Goal: Find contact information: Find contact information

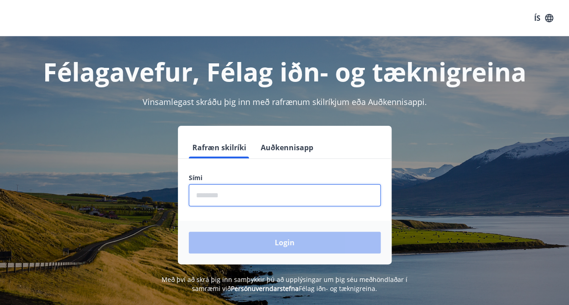
click at [263, 190] on input "phone" at bounding box center [285, 195] width 192 height 22
type input "********"
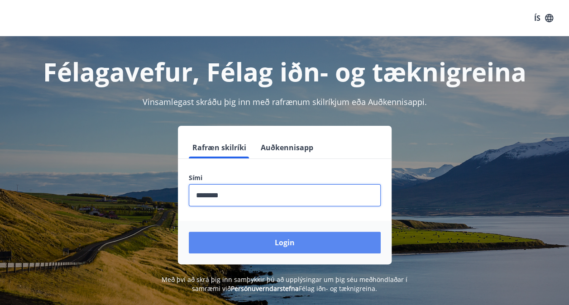
click at [249, 245] on button "Login" at bounding box center [285, 243] width 192 height 22
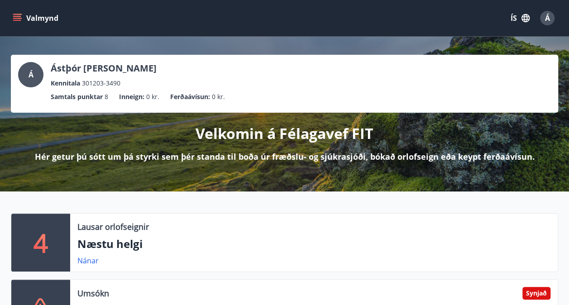
click at [19, 15] on icon "menu" at bounding box center [17, 18] width 9 height 9
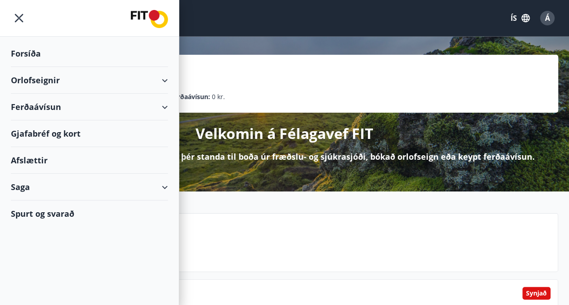
click at [163, 182] on div "Saga" at bounding box center [89, 187] width 157 height 27
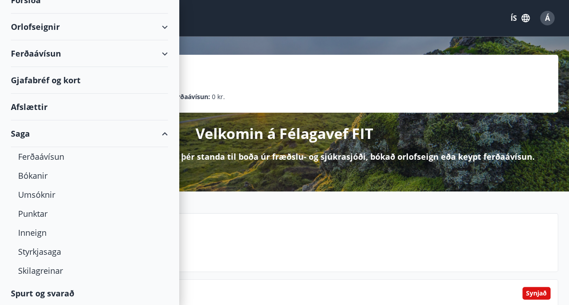
scroll to position [53, 0]
click at [342, 232] on div "Lausar orlofseignir" at bounding box center [313, 227] width 473 height 12
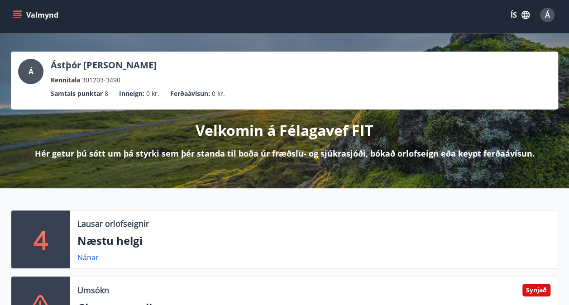
scroll to position [0, 0]
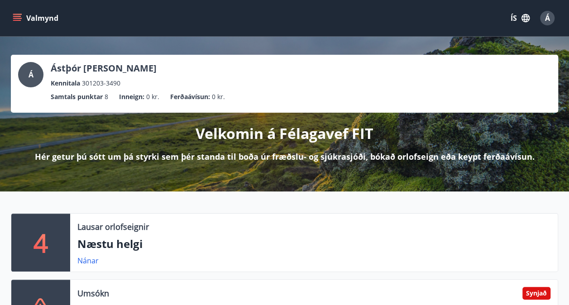
click at [23, 17] on button "Valmynd" at bounding box center [36, 18] width 51 height 16
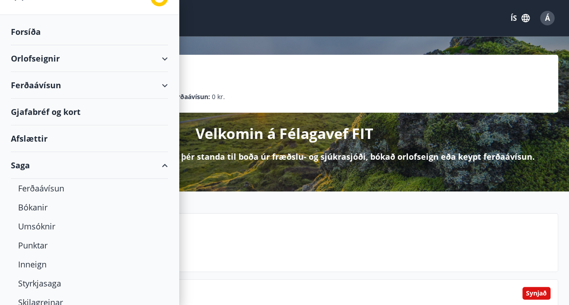
scroll to position [53, 0]
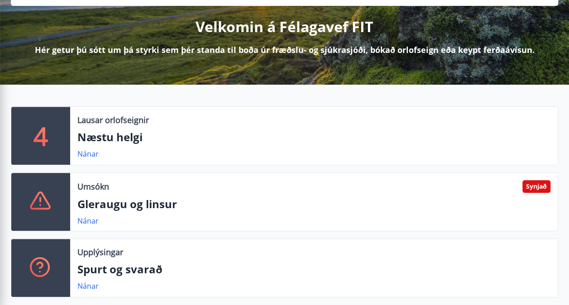
click at [308, 219] on div "Nánar" at bounding box center [313, 220] width 473 height 11
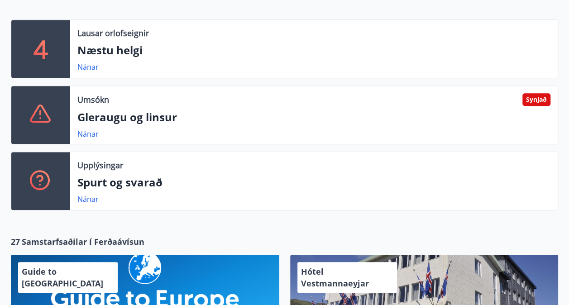
scroll to position [0, 0]
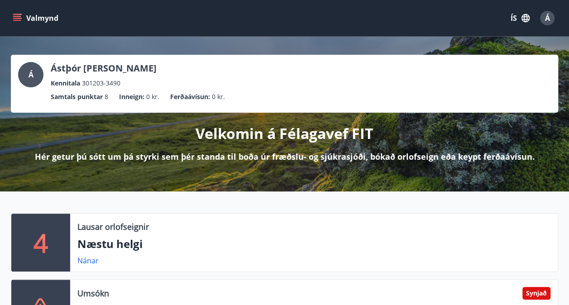
click at [25, 21] on button "Valmynd" at bounding box center [36, 18] width 51 height 16
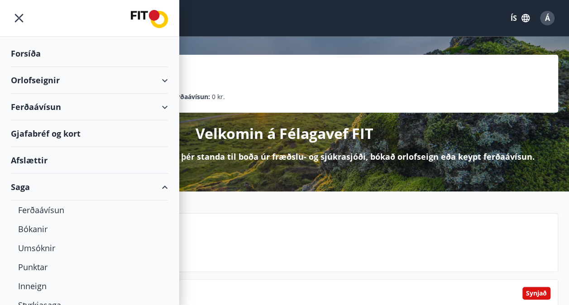
click at [156, 85] on div "Orlofseignir" at bounding box center [89, 80] width 157 height 27
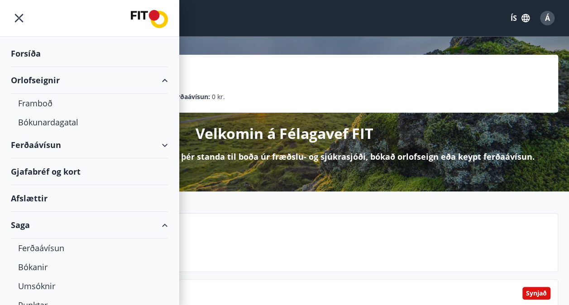
click at [145, 142] on div "Ferðaávísun" at bounding box center [89, 145] width 157 height 27
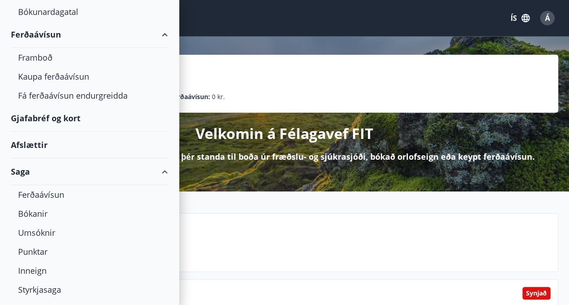
click at [141, 171] on div "Saga" at bounding box center [89, 171] width 157 height 27
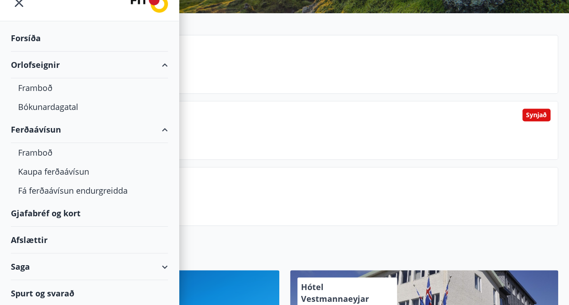
scroll to position [214, 0]
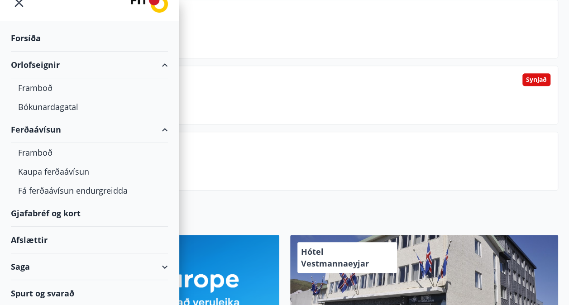
click at [344, 121] on div "Umsókn Synjað Gleraugu og linsur Nánar" at bounding box center [313, 95] width 487 height 58
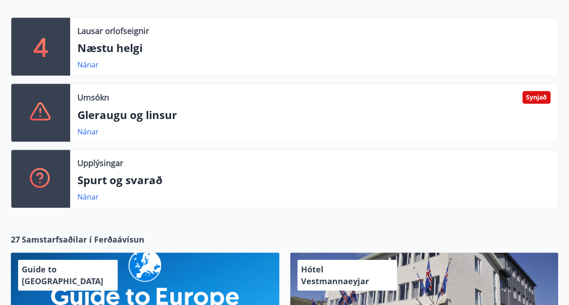
scroll to position [195, 0]
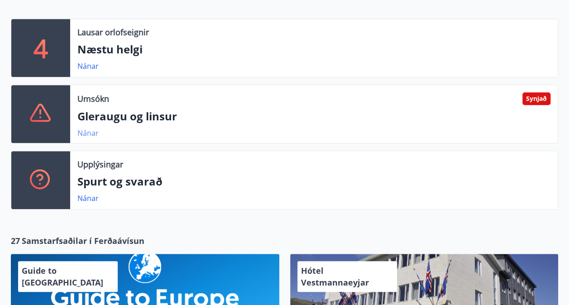
click at [82, 135] on link "Nánar" at bounding box center [87, 133] width 21 height 10
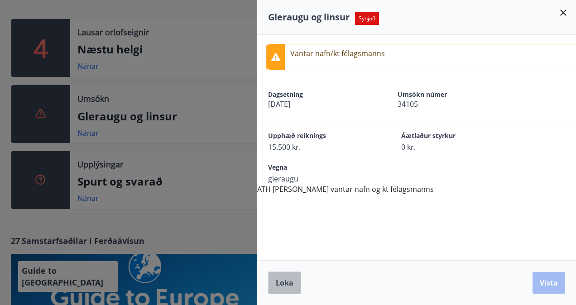
click at [291, 280] on span "Loka" at bounding box center [285, 283] width 18 height 10
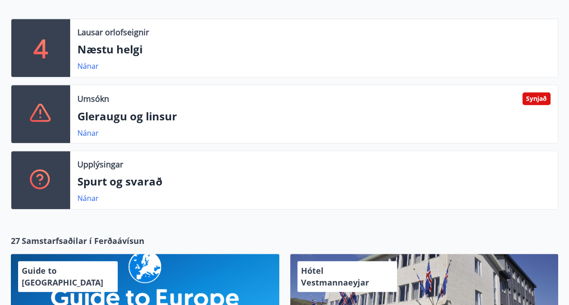
click at [91, 100] on p "Umsókn" at bounding box center [93, 99] width 32 height 12
drag, startPoint x: 91, startPoint y: 100, endPoint x: 214, endPoint y: 125, distance: 125.6
click at [214, 125] on div "Umsókn Synjað Gleraugu og linsur Nánar" at bounding box center [313, 114] width 487 height 58
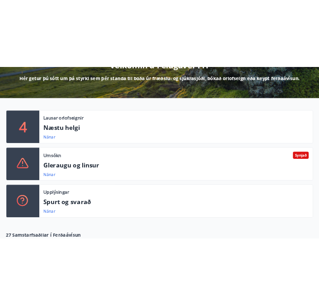
scroll to position [0, 0]
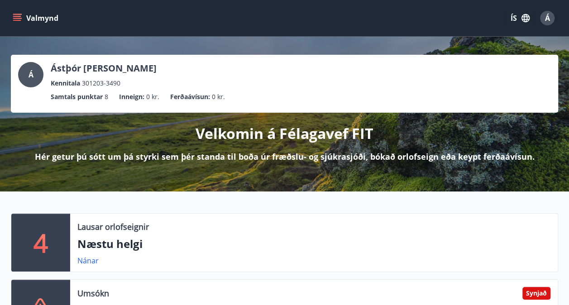
drag, startPoint x: 530, startPoint y: 0, endPoint x: 365, endPoint y: 172, distance: 238.7
click at [365, 172] on div "Á Ástþór Helgi Jóhannsson Kennitala 301203-3490 Samtals punktar 8 Inneign : 0 k…" at bounding box center [284, 114] width 569 height 155
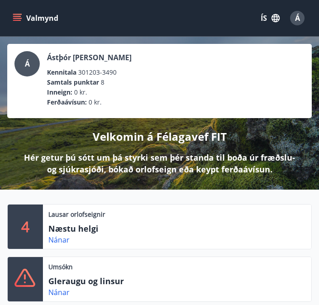
click at [16, 18] on icon "menu" at bounding box center [18, 18] width 10 height 1
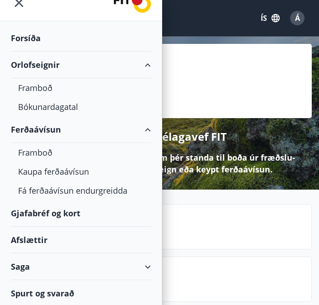
click at [87, 67] on div "Orlofseignir" at bounding box center [81, 65] width 140 height 27
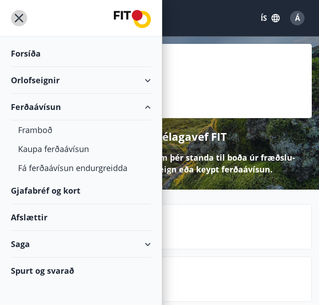
click at [18, 19] on icon "menu" at bounding box center [19, 18] width 9 height 9
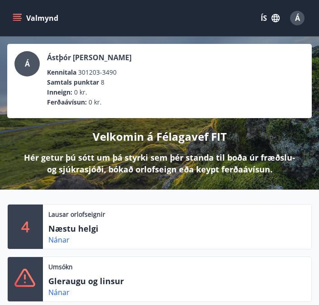
click at [17, 29] on div "Valmynd ÍS Á" at bounding box center [159, 18] width 319 height 36
click at [19, 20] on icon "menu" at bounding box center [17, 20] width 8 height 1
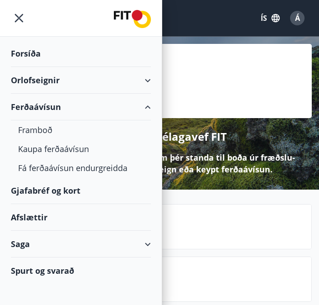
click at [74, 24] on div at bounding box center [81, 18] width 162 height 37
click at [117, 32] on div at bounding box center [81, 18] width 162 height 37
drag, startPoint x: 117, startPoint y: 32, endPoint x: 95, endPoint y: 25, distance: 23.2
click at [95, 25] on div at bounding box center [81, 18] width 162 height 37
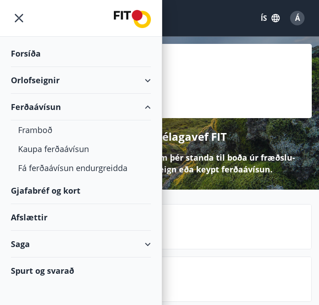
click at [95, 25] on div at bounding box center [81, 18] width 162 height 37
drag, startPoint x: 95, startPoint y: 25, endPoint x: 70, endPoint y: 69, distance: 50.7
click at [70, 69] on div "Orlofseignir" at bounding box center [81, 80] width 140 height 27
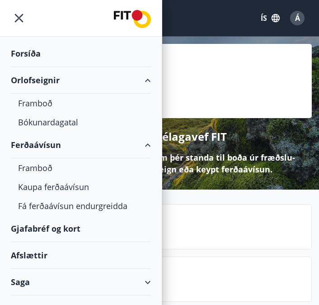
click at [239, 236] on div "Nánar" at bounding box center [177, 239] width 258 height 11
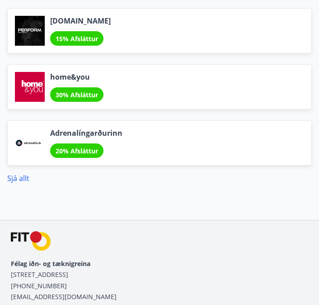
scroll to position [1983, 0]
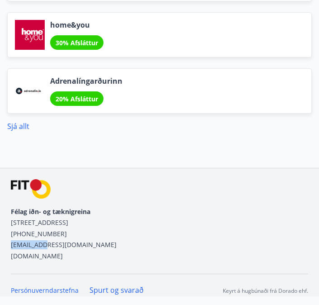
drag, startPoint x: 38, startPoint y: 241, endPoint x: 10, endPoint y: 240, distance: 27.6
click at [10, 240] on div "Félag iðn- og tæknigreina Stórhöfða 31, 110 Reykjavík +354 535-6000 fit@fit.is …" at bounding box center [159, 238] width 319 height 141
copy span "[EMAIL_ADDRESS][DOMAIN_NAME]"
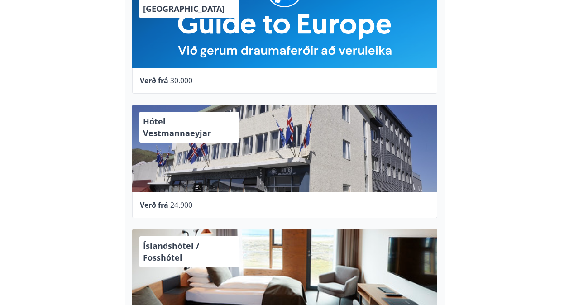
scroll to position [0, 0]
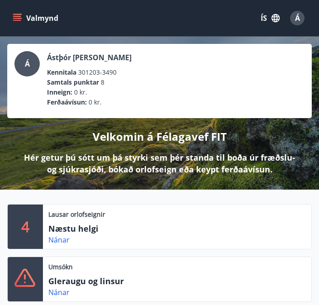
click at [12, 20] on button "Valmynd" at bounding box center [36, 18] width 51 height 16
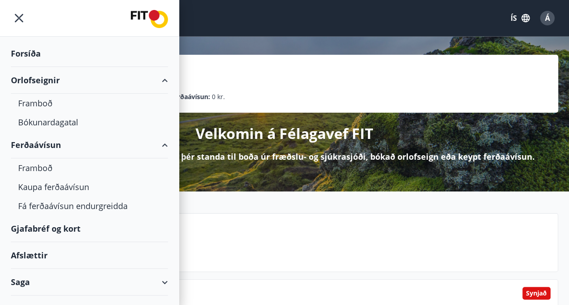
click at [151, 146] on div "Ferðaávísun" at bounding box center [89, 145] width 157 height 27
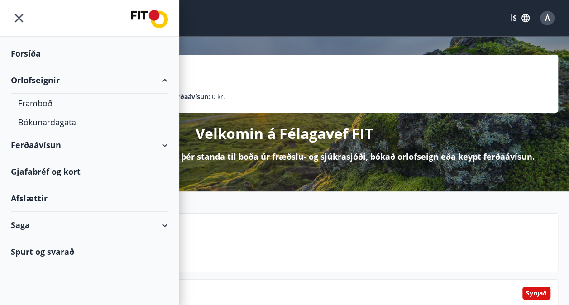
click at [156, 82] on div "Orlofseignir" at bounding box center [89, 80] width 157 height 27
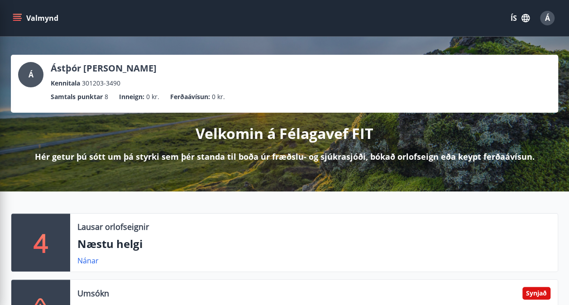
click at [251, 215] on div "Lausar orlofseignir Næstu helgi Nánar" at bounding box center [313, 243] width 487 height 58
click at [21, 19] on icon "menu" at bounding box center [17, 18] width 9 height 9
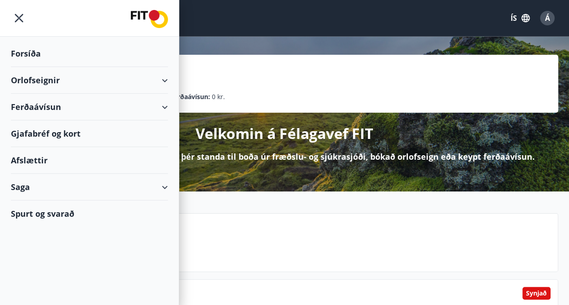
click at [161, 101] on div "Ferðaávísun" at bounding box center [89, 107] width 157 height 27
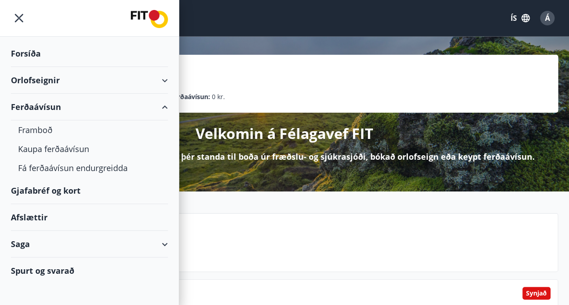
click at [161, 101] on div "Ferðaávísun" at bounding box center [89, 107] width 157 height 27
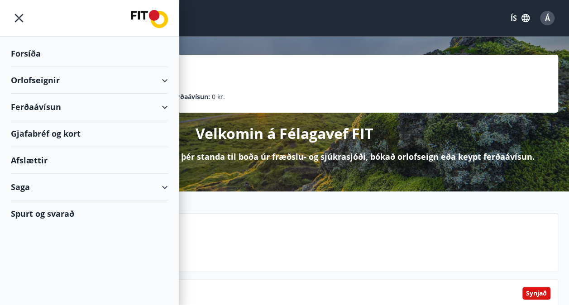
click at [161, 101] on div "Ferðaávísun" at bounding box center [89, 107] width 157 height 27
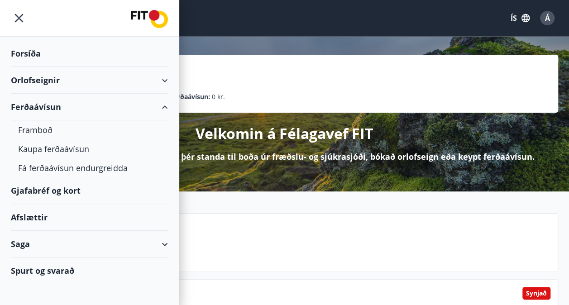
click at [161, 102] on div "Ferðaávísun" at bounding box center [89, 107] width 157 height 27
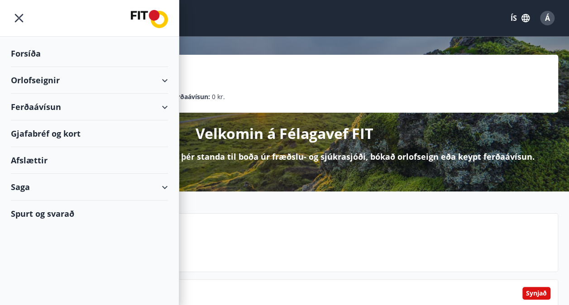
click at [153, 72] on div "Orlofseignir" at bounding box center [89, 80] width 157 height 27
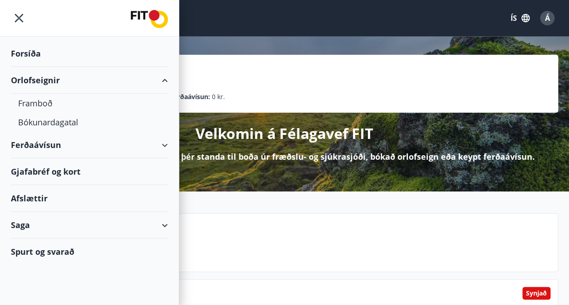
click at [153, 72] on div "Orlofseignir" at bounding box center [89, 80] width 157 height 27
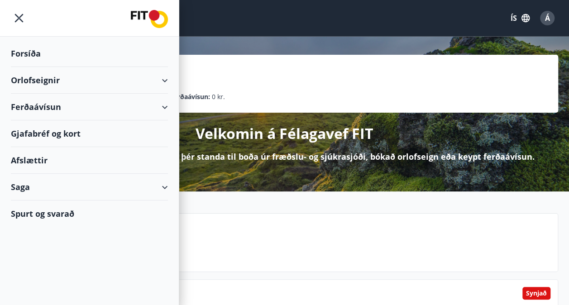
click at [136, 187] on div "Saga" at bounding box center [89, 187] width 157 height 27
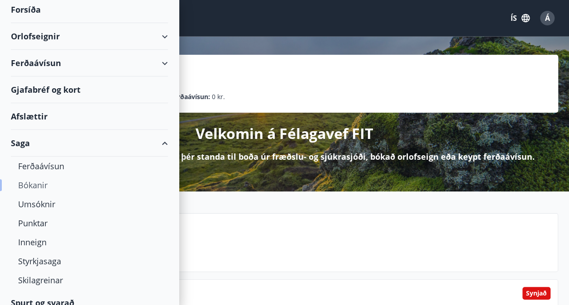
scroll to position [53, 0]
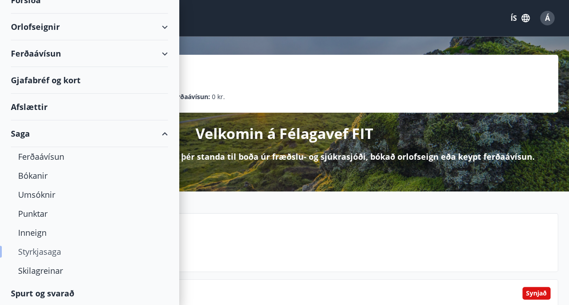
click at [51, 254] on div "Styrkjasaga" at bounding box center [89, 251] width 143 height 19
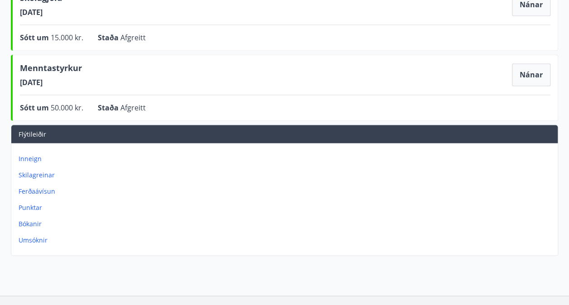
scroll to position [699, 0]
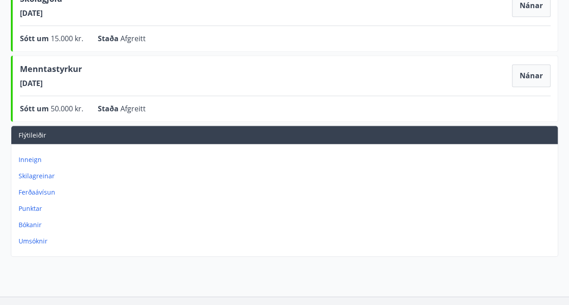
click at [38, 236] on p "Umsóknir" at bounding box center [286, 240] width 535 height 9
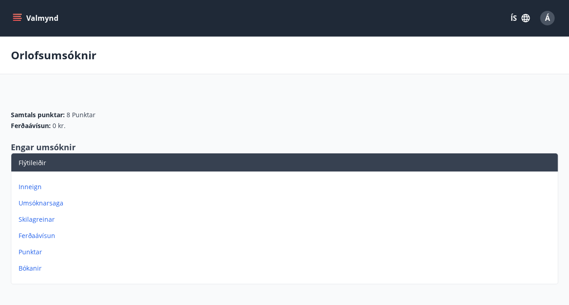
click at [16, 19] on icon "menu" at bounding box center [17, 18] width 9 height 9
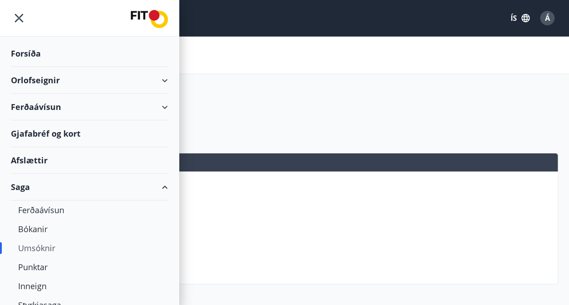
click at [40, 250] on div "Umsóknir" at bounding box center [89, 247] width 143 height 19
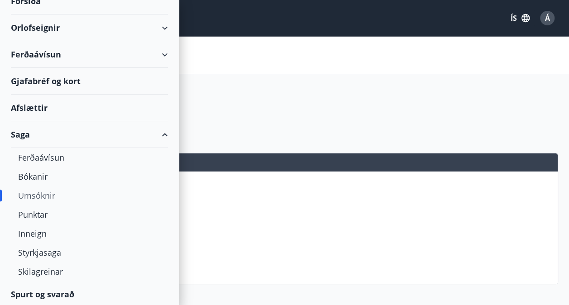
scroll to position [53, 0]
click at [42, 228] on div "Inneign" at bounding box center [89, 232] width 143 height 19
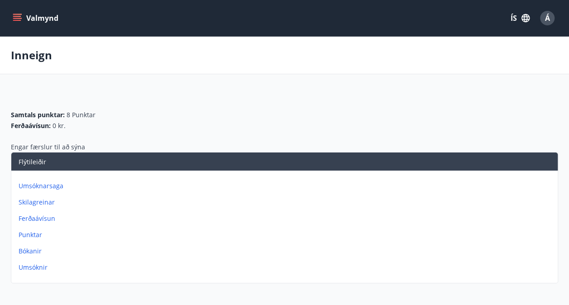
click at [32, 16] on button "Valmynd" at bounding box center [36, 18] width 51 height 16
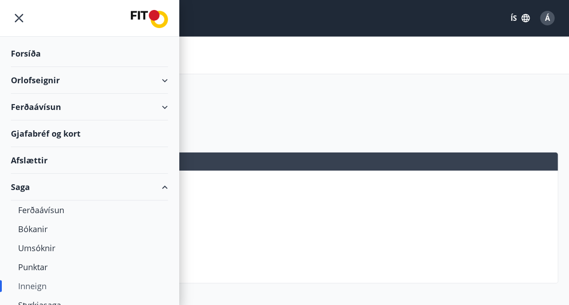
click at [24, 56] on div "Forsíða" at bounding box center [89, 53] width 157 height 27
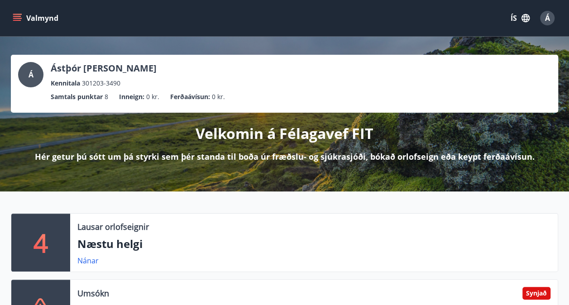
click at [548, 15] on span "Á" at bounding box center [547, 18] width 5 height 10
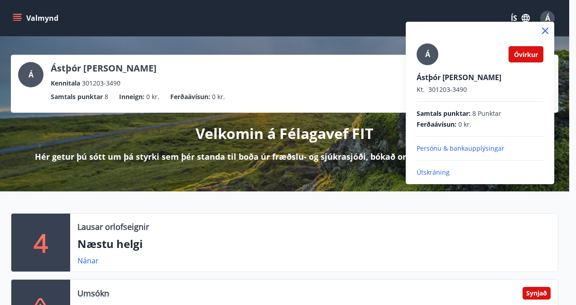
click at [522, 57] on span "Óvirkur" at bounding box center [526, 54] width 24 height 9
click at [374, 105] on div at bounding box center [288, 152] width 576 height 305
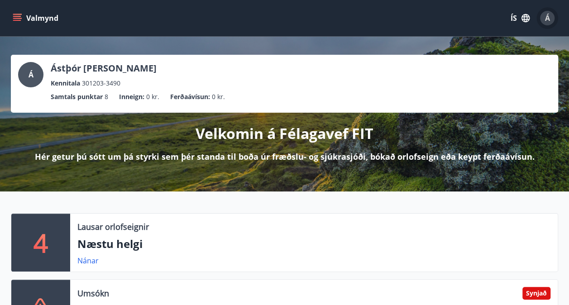
click at [547, 21] on span "Á" at bounding box center [547, 18] width 5 height 10
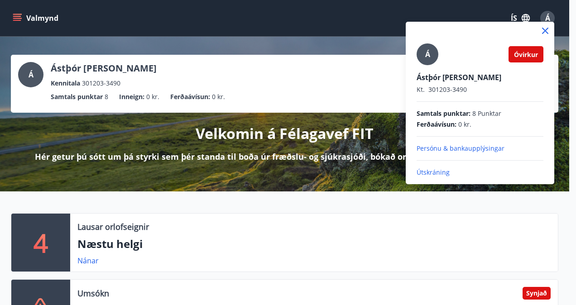
click at [17, 20] on div at bounding box center [288, 152] width 576 height 305
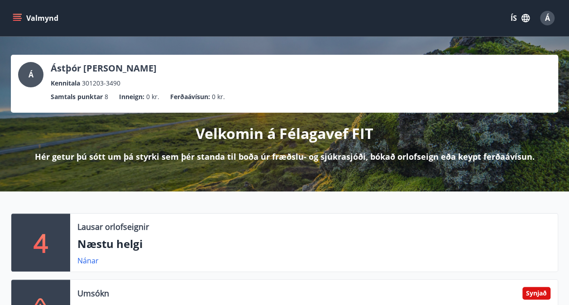
click at [17, 20] on icon "menu" at bounding box center [17, 20] width 8 height 1
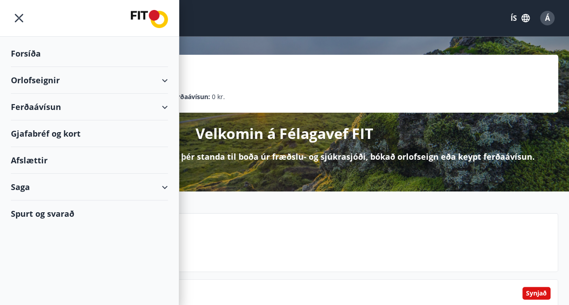
click at [42, 212] on div "Spurt og svarað" at bounding box center [89, 213] width 157 height 26
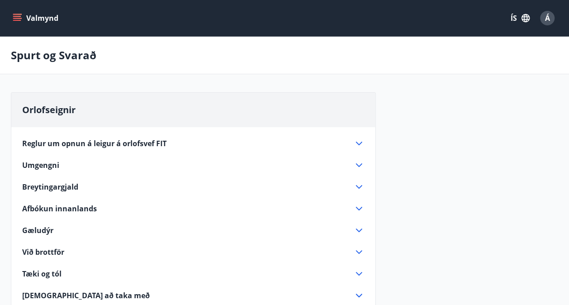
click at [550, 20] on div "Á" at bounding box center [547, 18] width 14 height 14
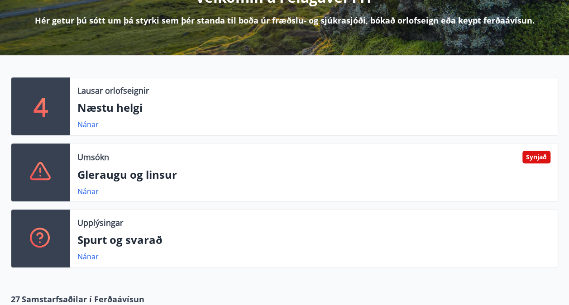
scroll to position [137, 0]
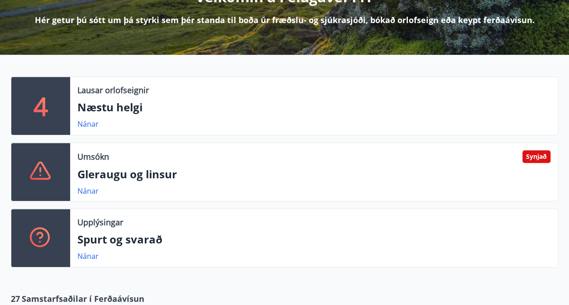
click at [55, 172] on div at bounding box center [40, 172] width 59 height 58
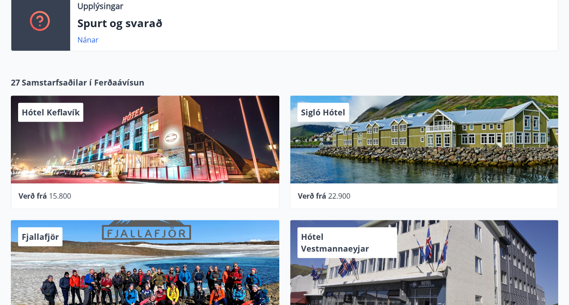
scroll to position [356, 0]
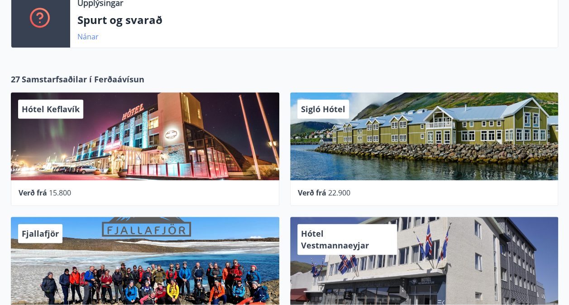
click at [88, 38] on link "Nánar" at bounding box center [87, 37] width 21 height 10
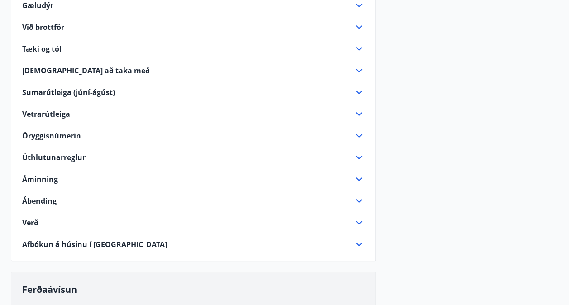
scroll to position [225, 0]
click at [101, 203] on div "Ábending" at bounding box center [187, 200] width 331 height 10
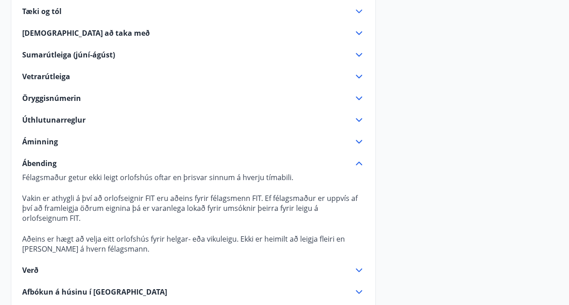
scroll to position [266, 0]
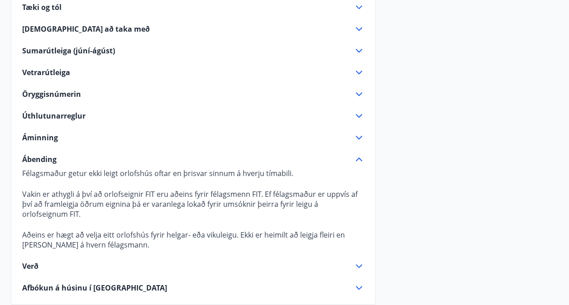
click at [138, 137] on div "Áminning" at bounding box center [187, 138] width 331 height 10
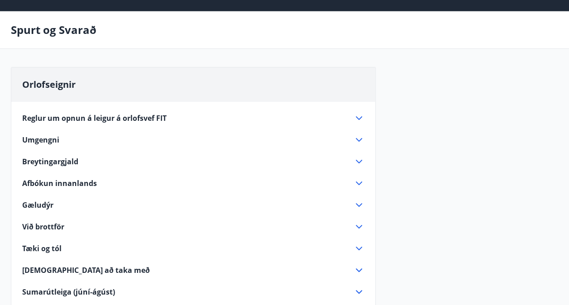
scroll to position [0, 0]
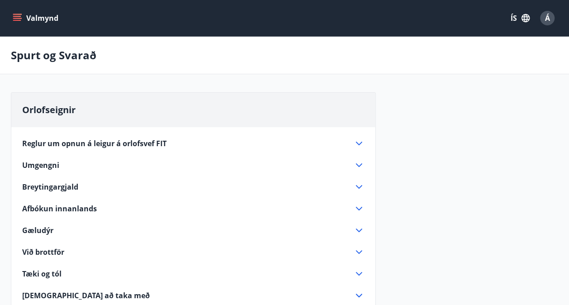
click at [19, 20] on icon "menu" at bounding box center [17, 20] width 8 height 1
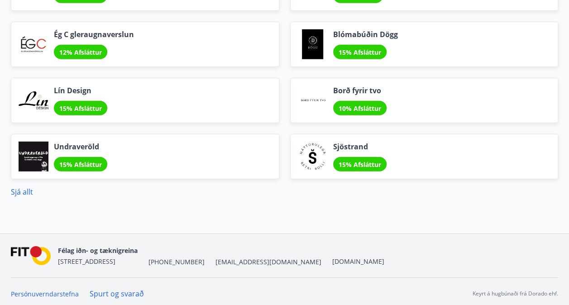
scroll to position [1171, 0]
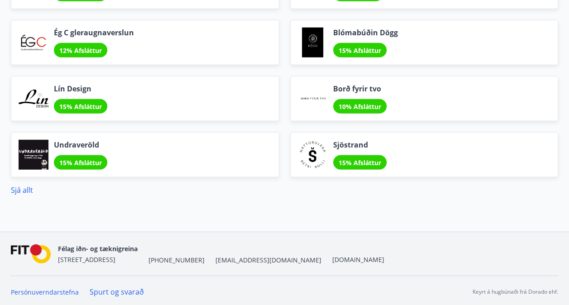
click at [221, 257] on span "[EMAIL_ADDRESS][DOMAIN_NAME]" at bounding box center [268, 260] width 106 height 9
drag, startPoint x: 226, startPoint y: 258, endPoint x: 203, endPoint y: 259, distance: 23.5
click at [203, 259] on div "Félag iðn- og tæknigreina [STREET_ADDRESS] [PHONE_NUMBER] [EMAIL_ADDRESS][DOMAI…" at bounding box center [221, 254] width 326 height 22
copy span "[EMAIL_ADDRESS][DOMAIN_NAME]"
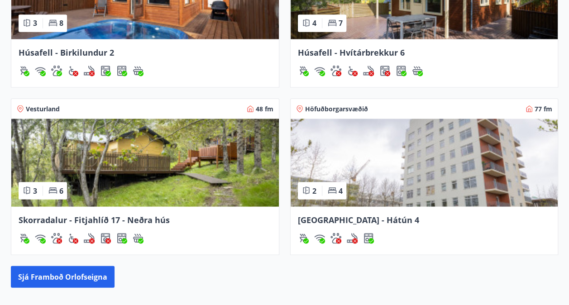
scroll to position [725, 0]
